Goal: Register for event/course

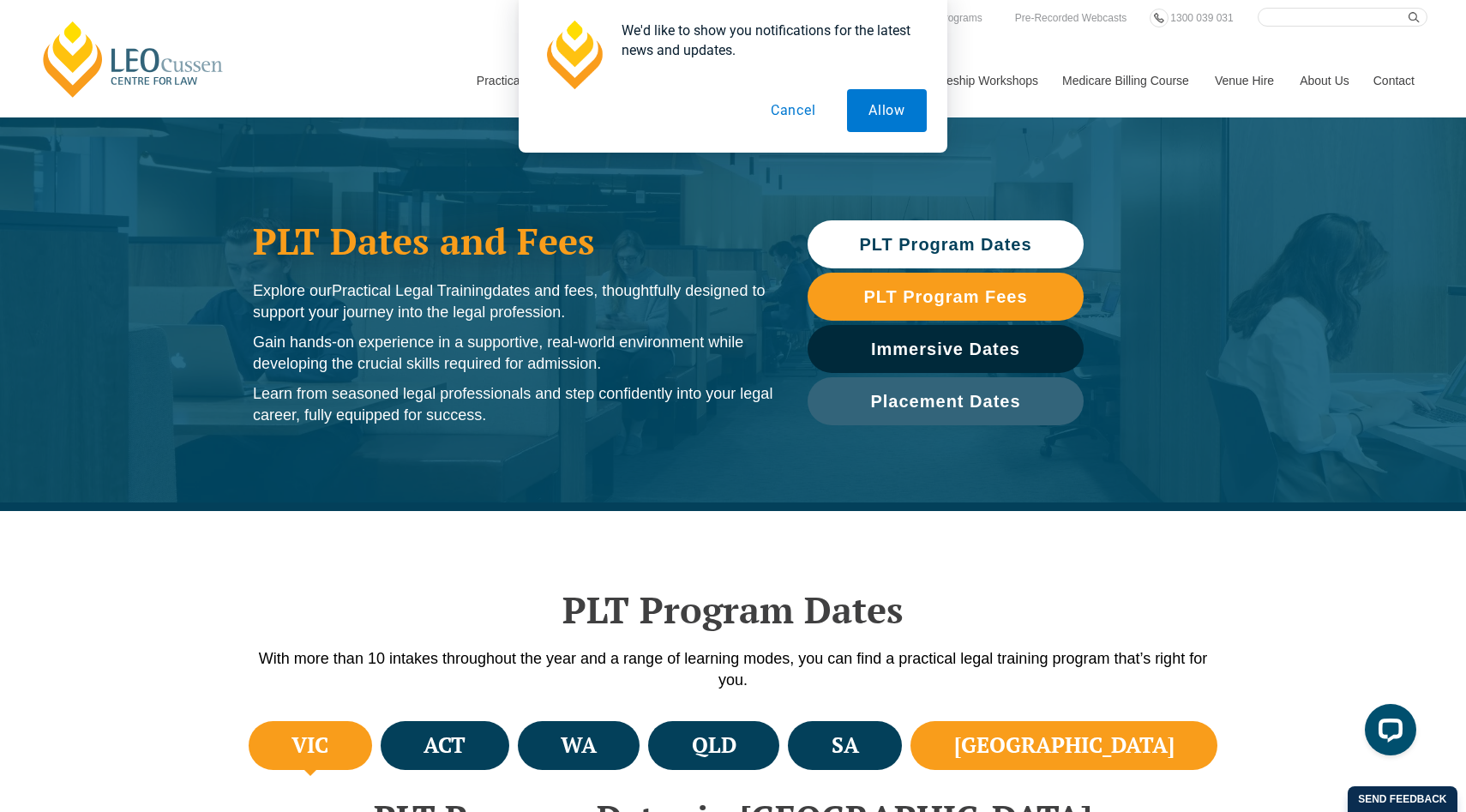
click at [1107, 749] on li "[GEOGRAPHIC_DATA]" at bounding box center [1063, 745] width 307 height 49
click at [778, 113] on button "Cancel" at bounding box center [793, 110] width 88 height 43
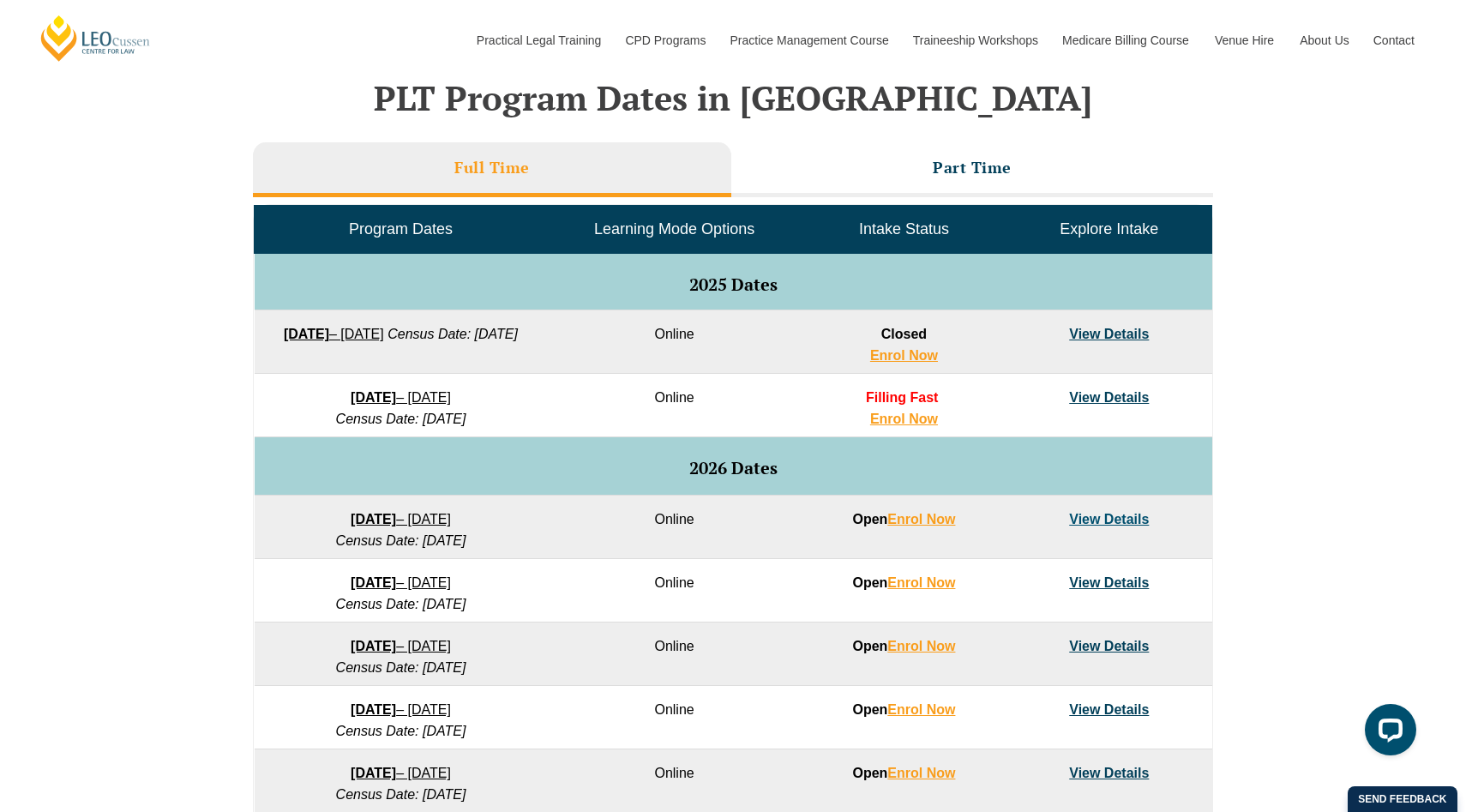
scroll to position [720, 0]
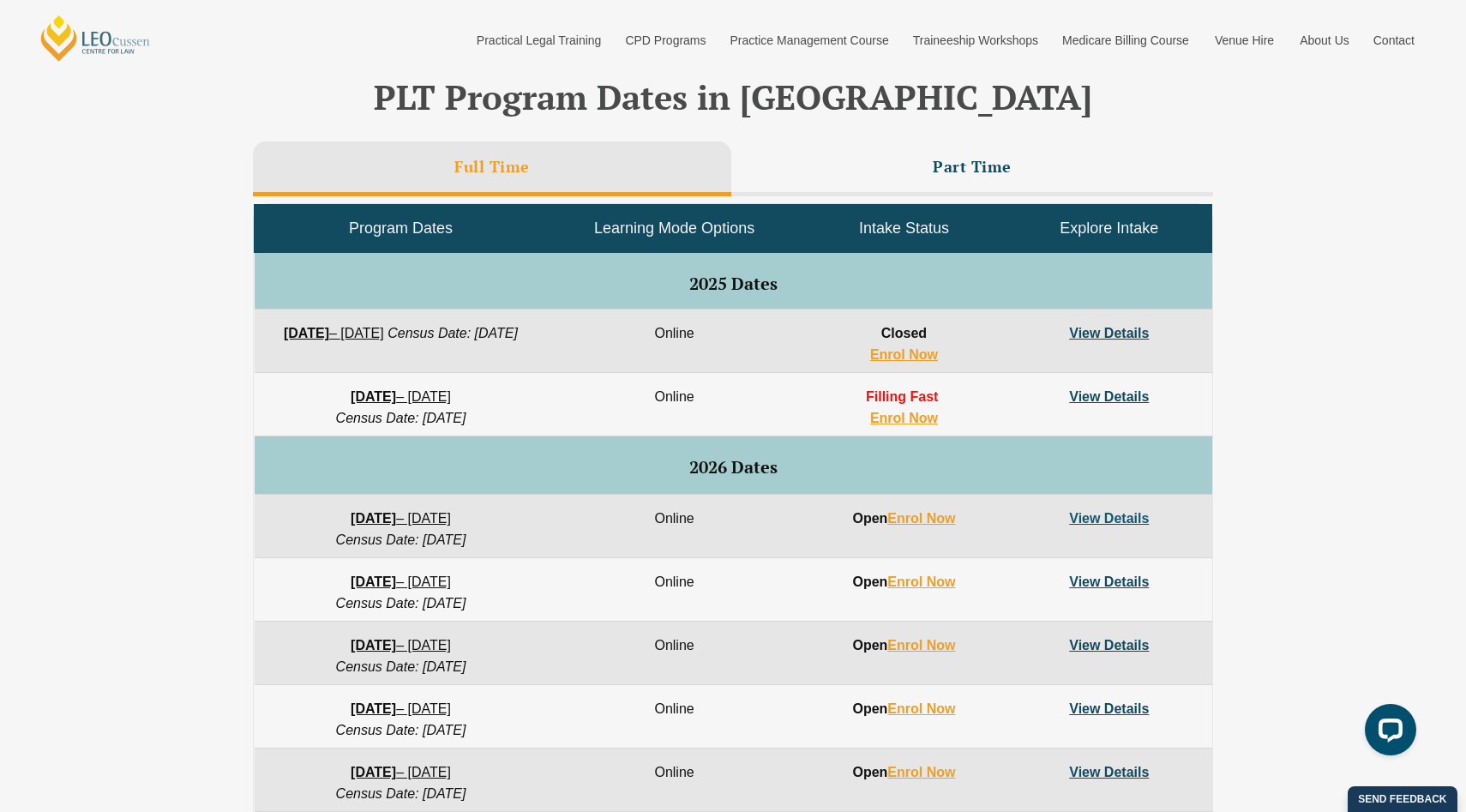
click at [1107, 401] on div "Enrol in PLT Before You Finish Uni We offer multiple intakes and study modes to…" at bounding box center [733, 406] width 1466 height 812
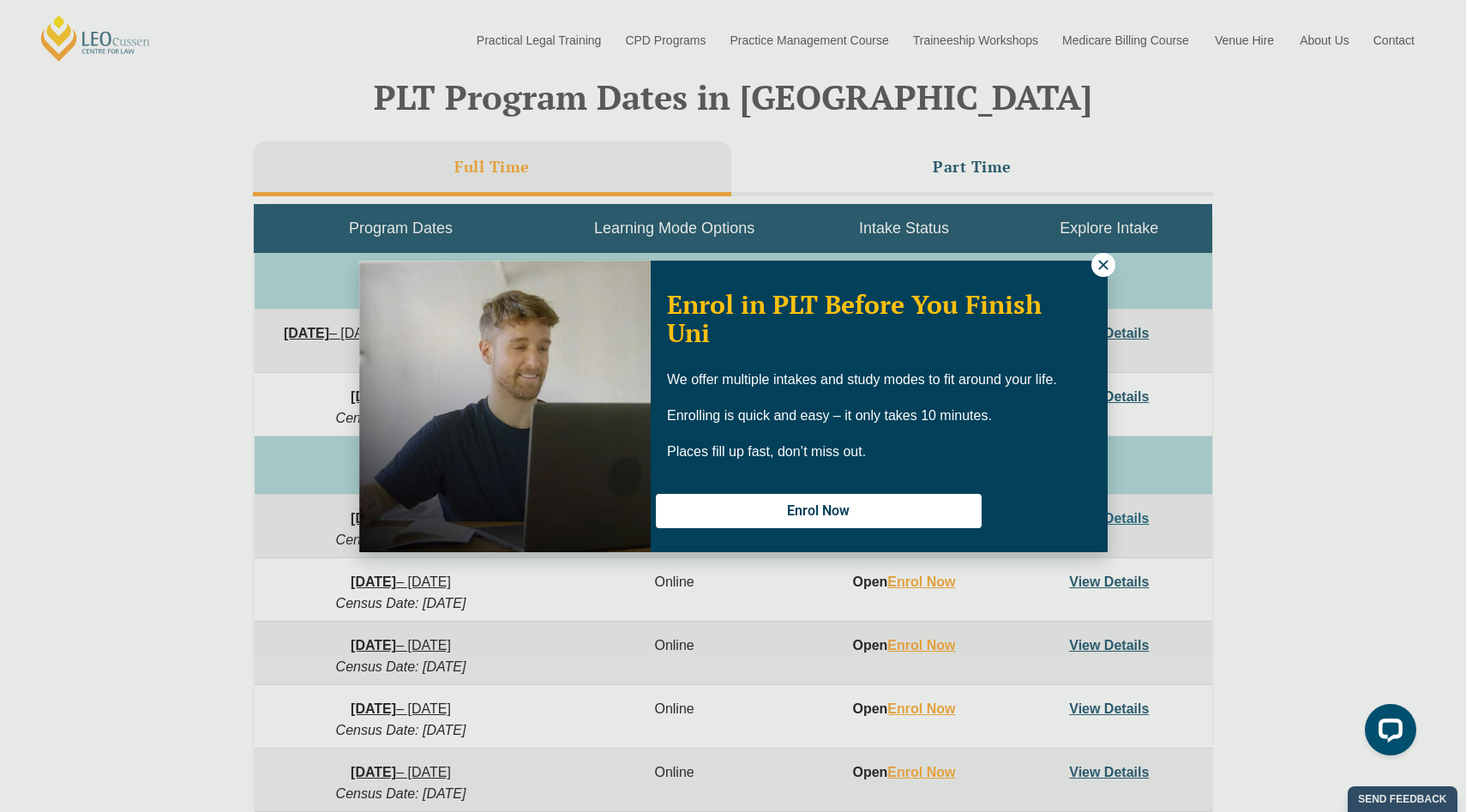
click at [1101, 267] on icon at bounding box center [1102, 264] width 15 height 15
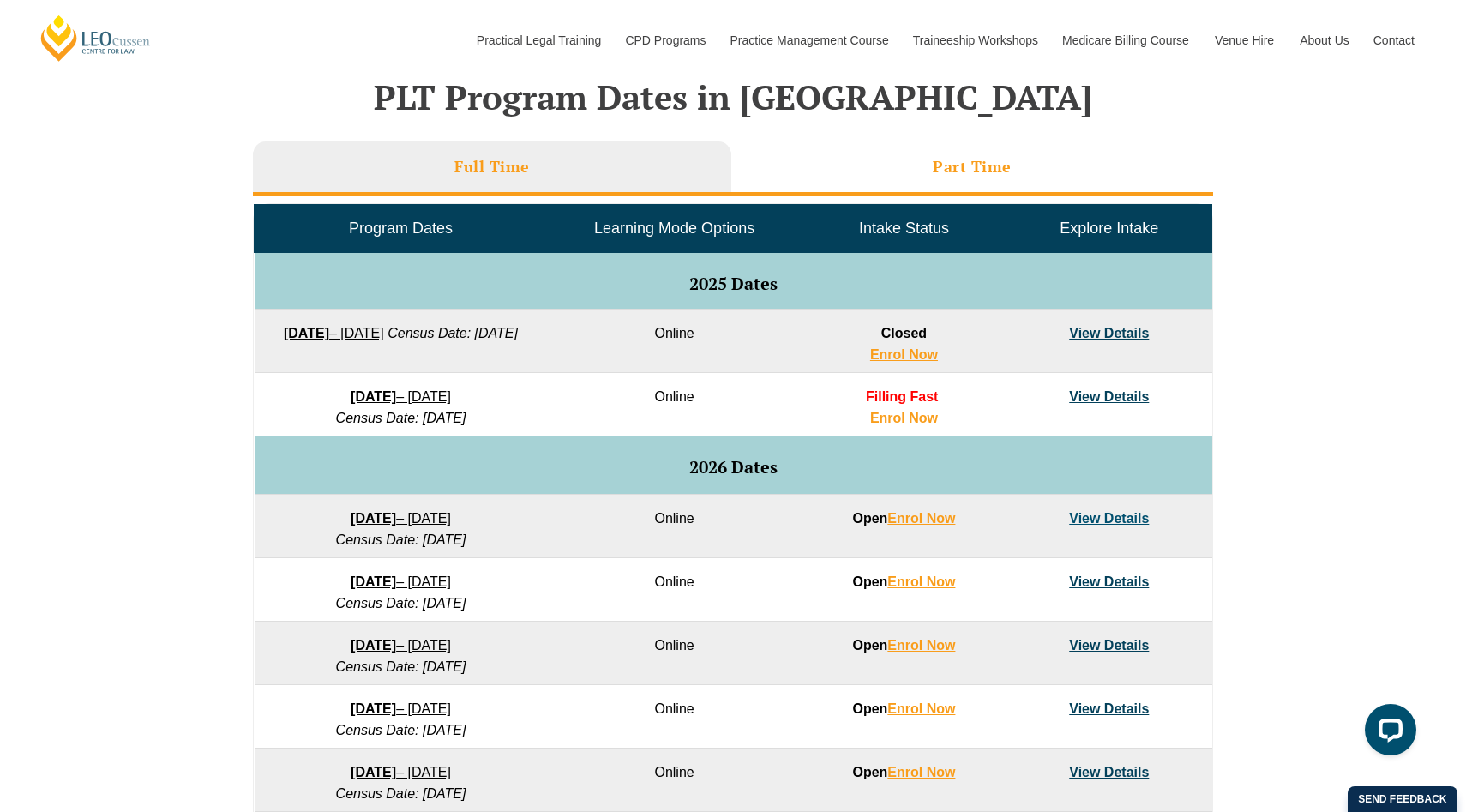
click at [979, 160] on h3 "Part Time" at bounding box center [972, 167] width 79 height 20
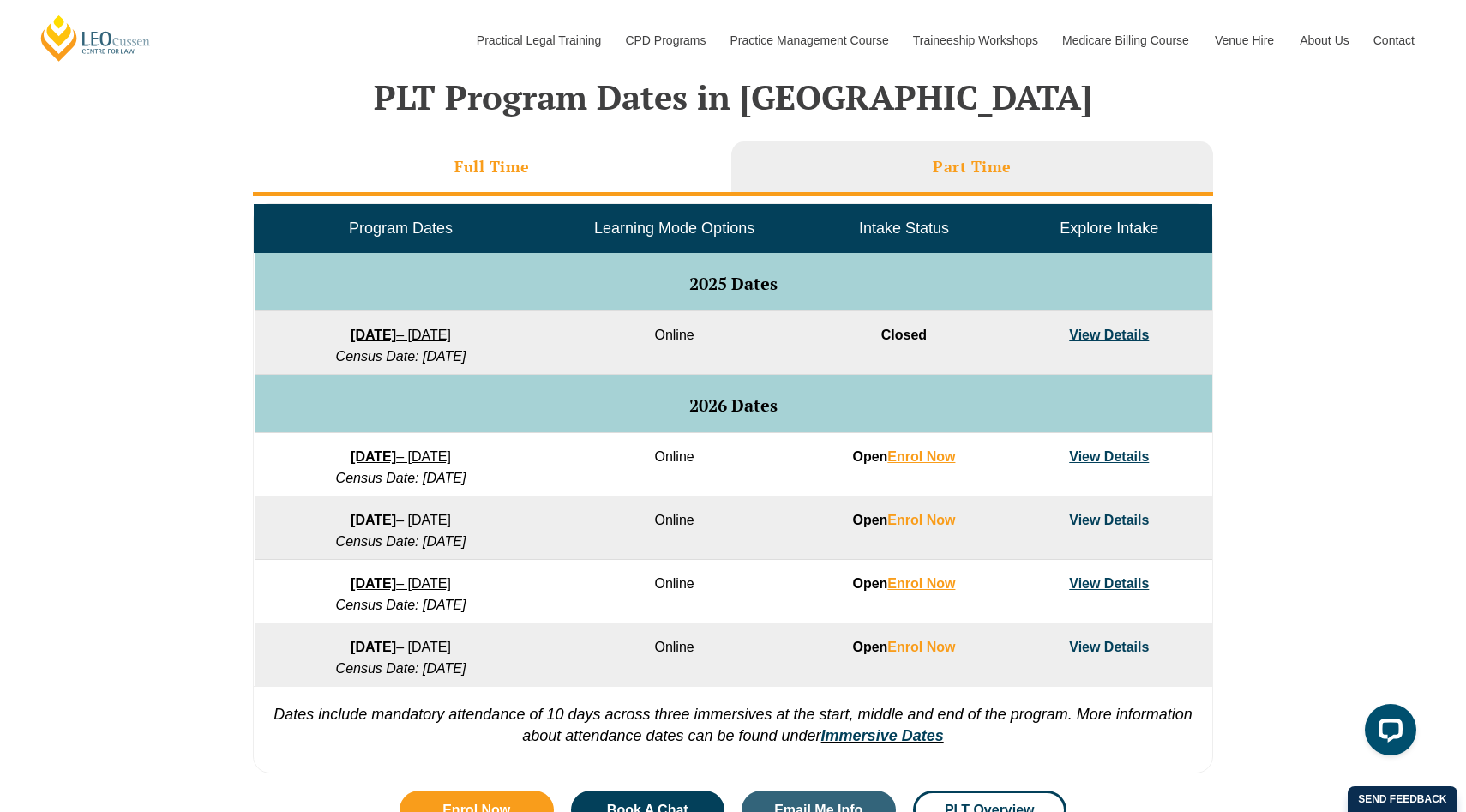
click at [547, 159] on li "Full Time" at bounding box center [492, 168] width 478 height 55
